Goal: Task Accomplishment & Management: Manage account settings

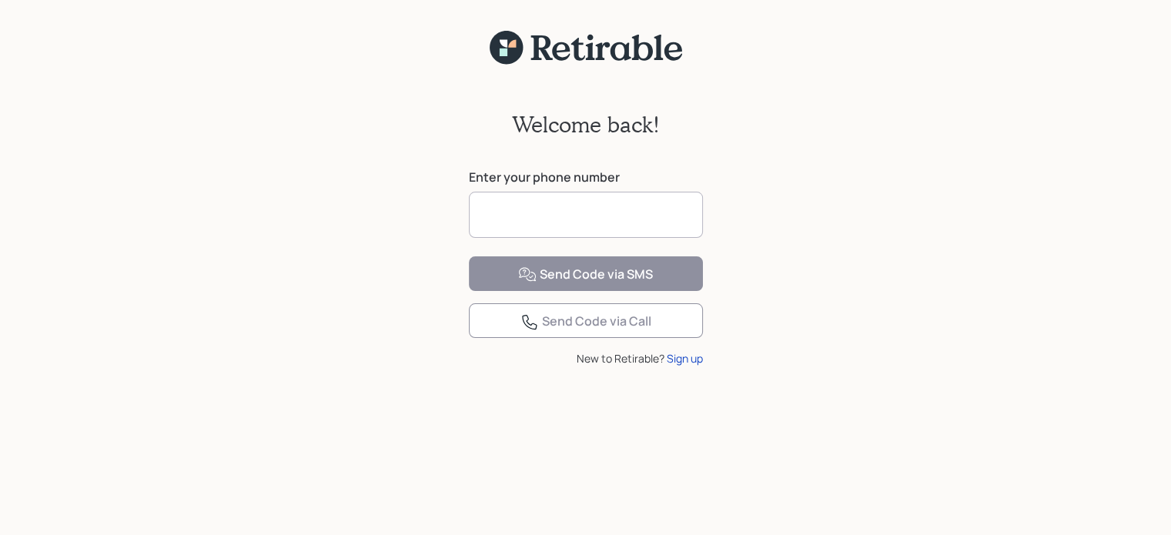
click at [651, 224] on input at bounding box center [586, 215] width 234 height 46
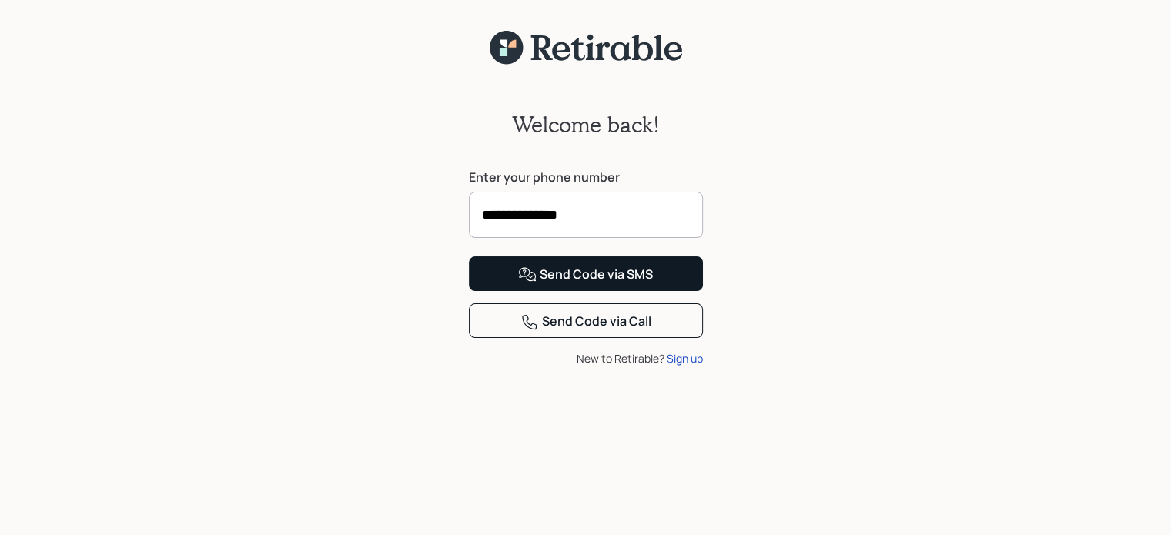
type input "**********"
click at [605, 284] on div "Send Code via SMS" at bounding box center [585, 275] width 135 height 18
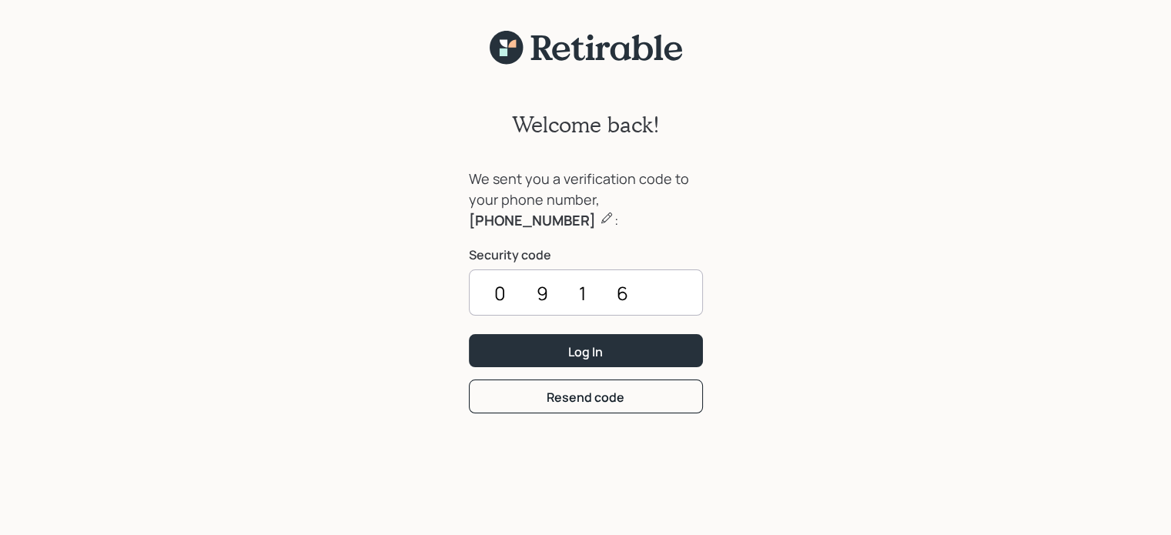
type input "0916"
click at [605, 340] on button "Log In" at bounding box center [586, 350] width 234 height 33
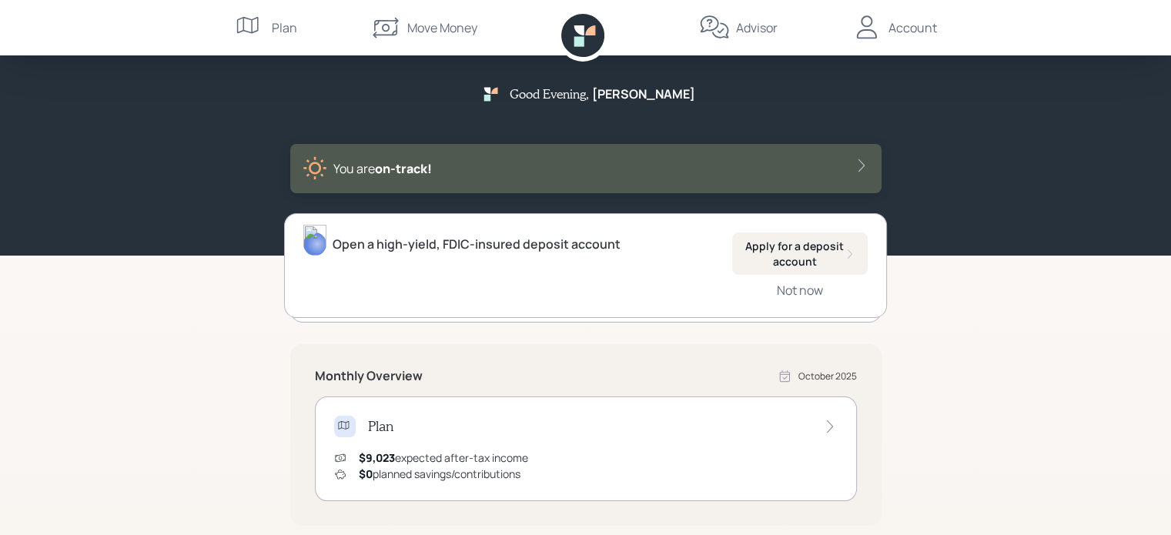
click at [891, 32] on div "Account" at bounding box center [913, 27] width 49 height 18
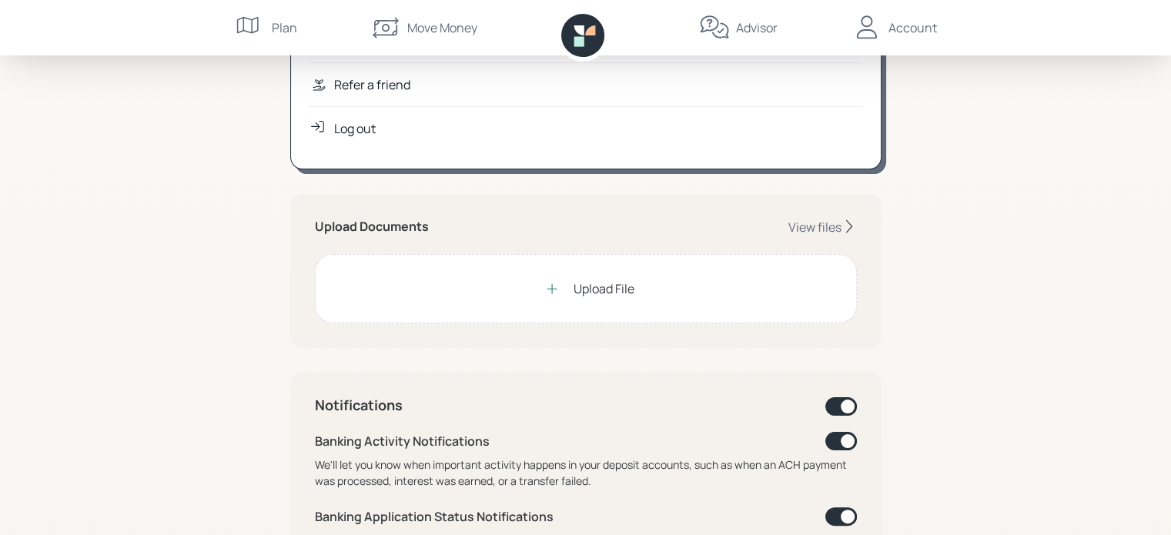
scroll to position [308, 0]
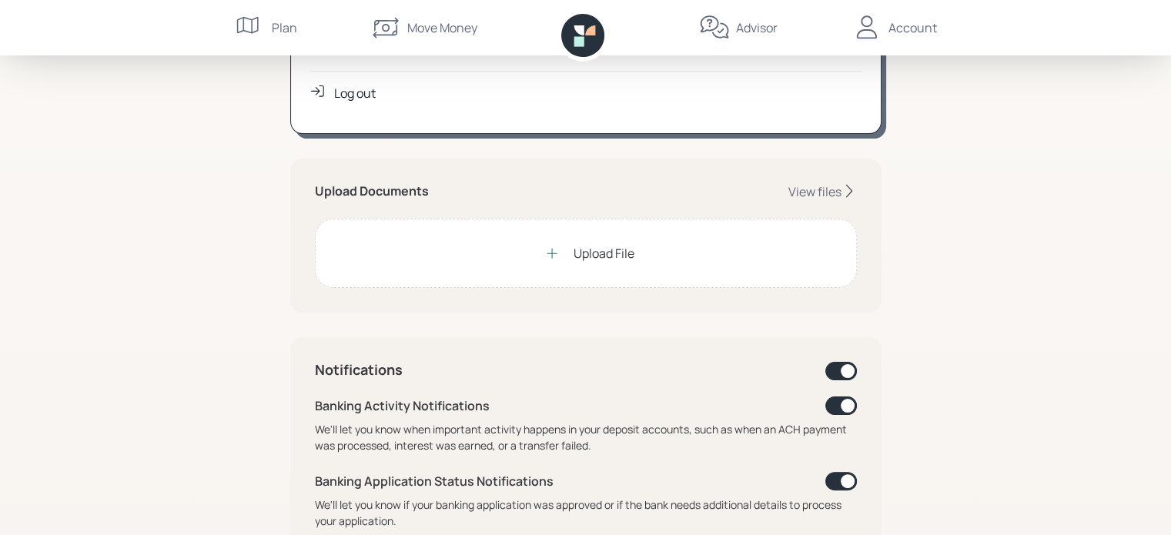
click at [590, 246] on div "Upload File" at bounding box center [604, 253] width 61 height 18
click at [903, 28] on div "Account" at bounding box center [913, 27] width 49 height 18
click at [361, 91] on div "Log out" at bounding box center [355, 93] width 42 height 18
